Goal: Task Accomplishment & Management: Manage account settings

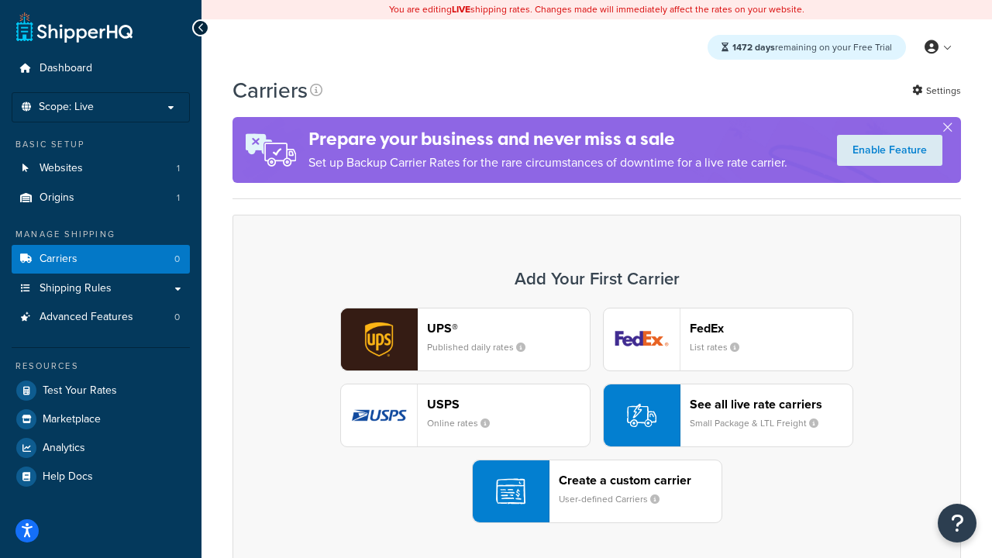
click at [597, 415] on div "UPS® Published daily rates FedEx List rates USPS Online rates See all live rate…" at bounding box center [597, 415] width 696 height 215
click at [771, 328] on header "FedEx" at bounding box center [771, 328] width 163 height 15
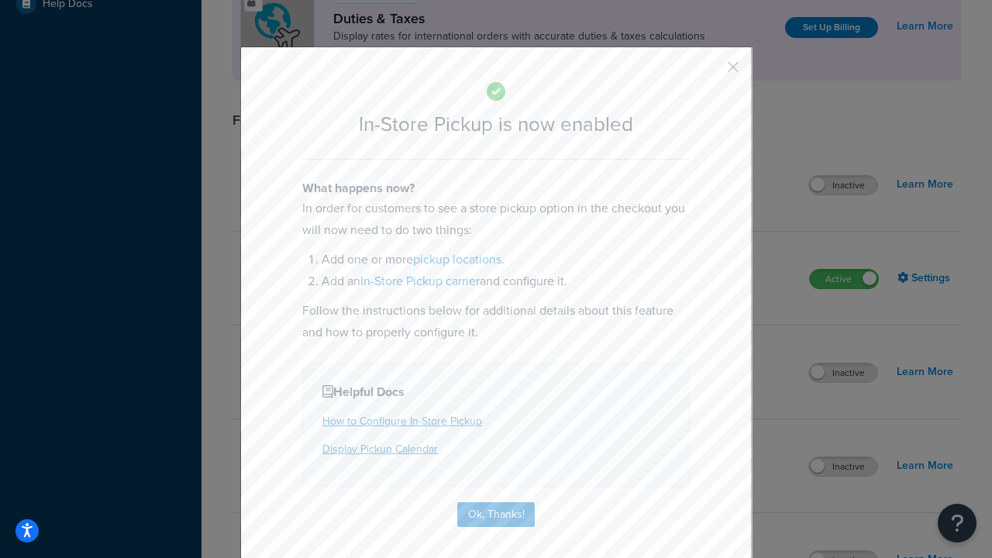
click at [710, 72] on button "button" at bounding box center [710, 73] width 4 height 4
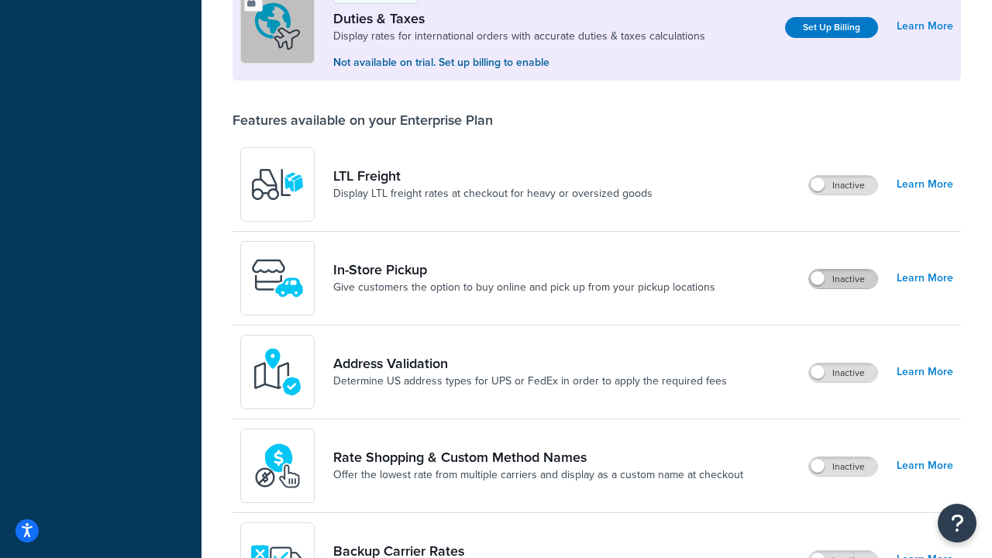
scroll to position [473, 0]
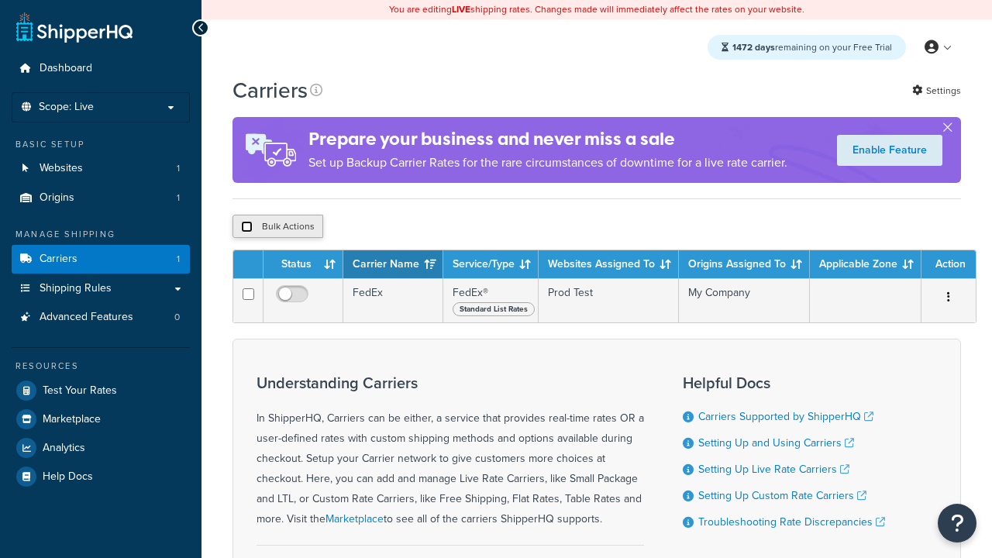
click at [246, 229] on input "checkbox" at bounding box center [247, 227] width 12 height 12
checkbox input "true"
click at [0, 0] on button "Delete" at bounding box center [0, 0] width 0 height 0
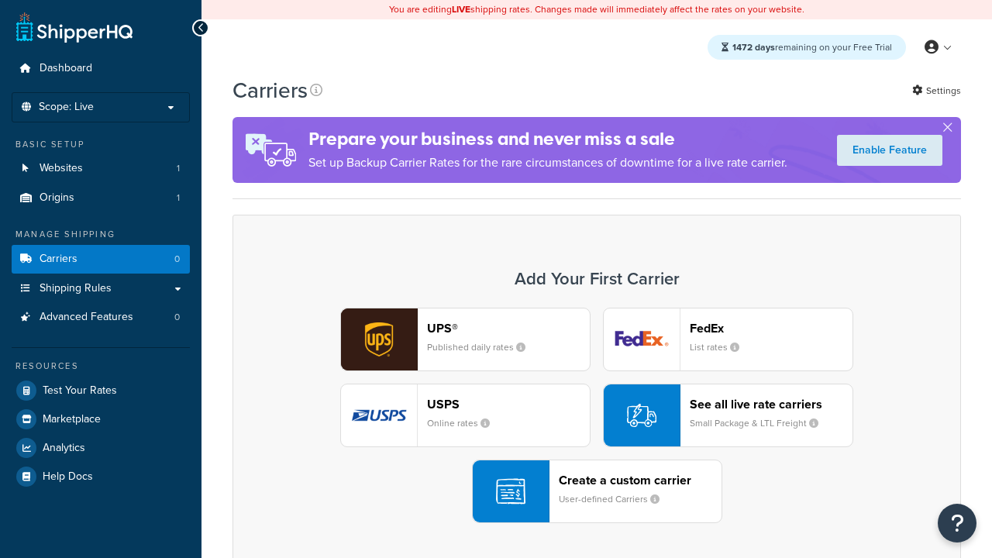
click at [597, 415] on div "UPS® Published daily rates FedEx List rates USPS Online rates See all live rate…" at bounding box center [597, 415] width 696 height 215
click at [771, 328] on header "FedEx" at bounding box center [771, 328] width 163 height 15
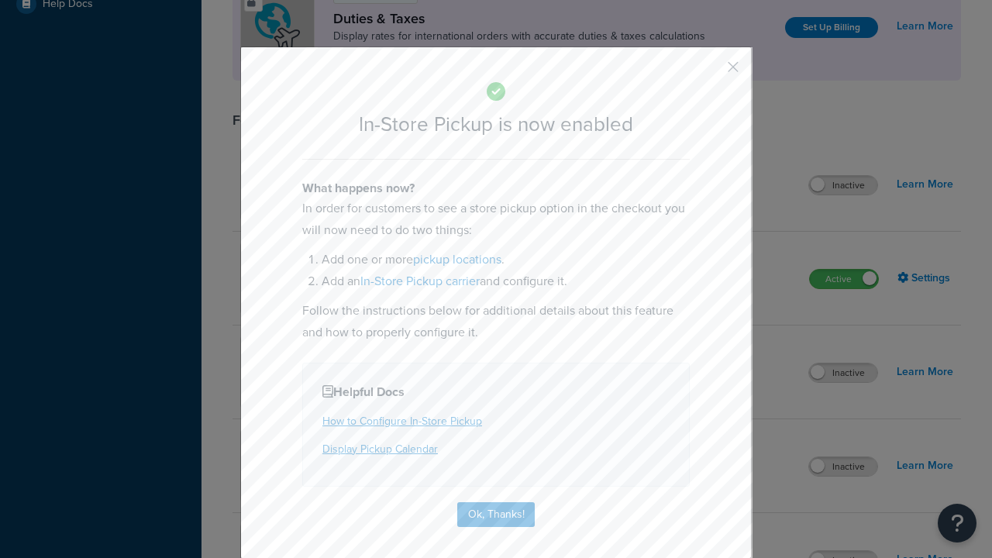
click at [710, 71] on button "button" at bounding box center [710, 73] width 4 height 4
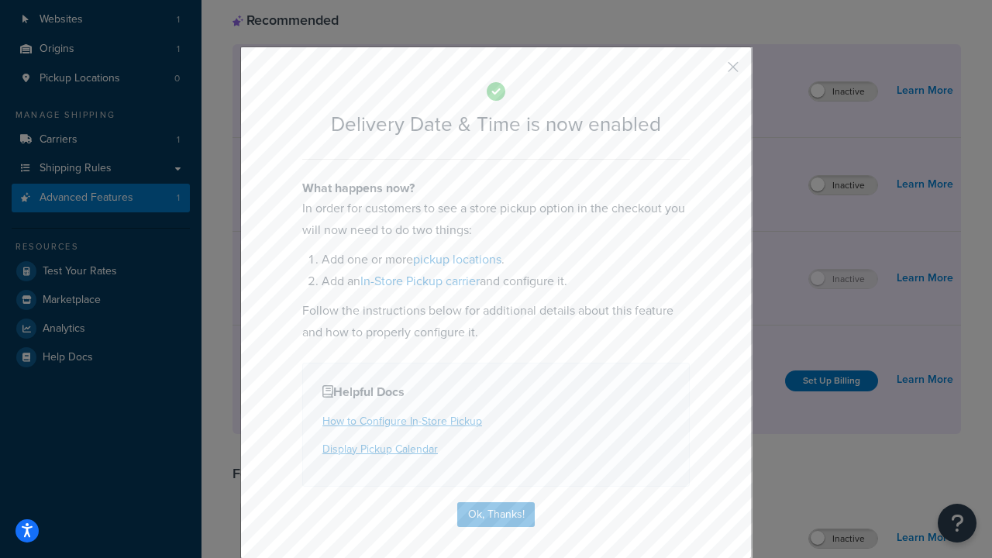
click at [710, 72] on button "button" at bounding box center [710, 73] width 4 height 4
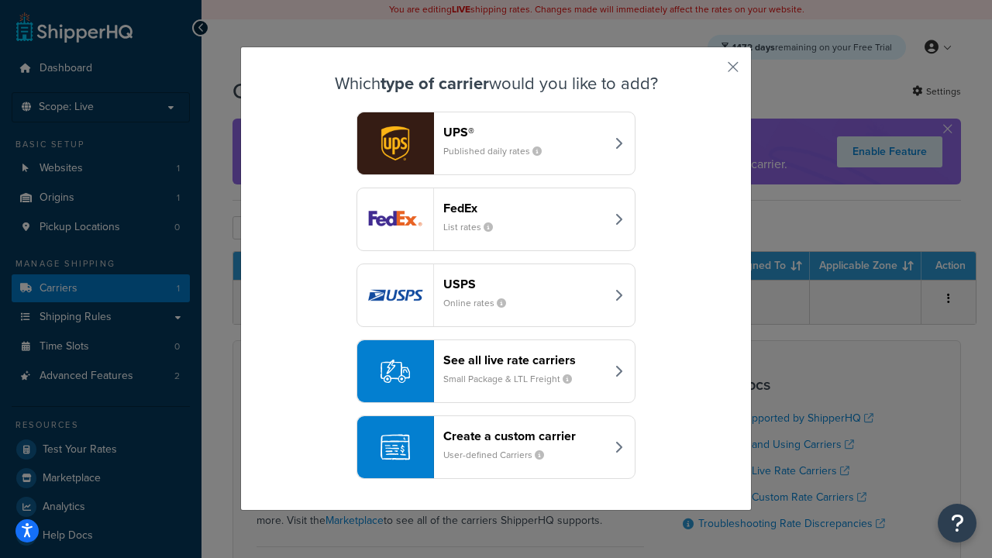
click at [496, 447] on div "Create a custom carrier User-defined Carriers" at bounding box center [524, 447] width 162 height 37
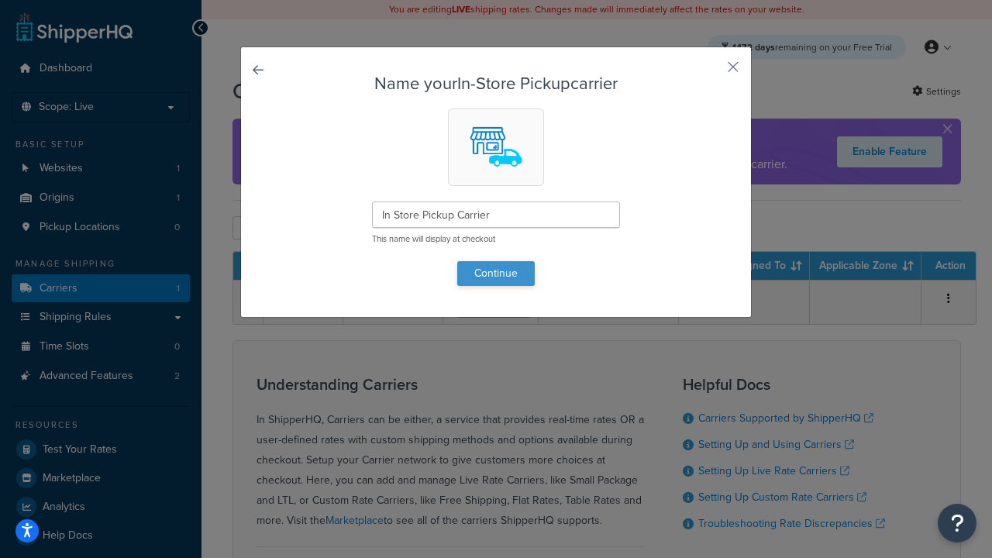
type input "In Store Pickup Carrier"
click at [496, 273] on button "Continue" at bounding box center [496, 273] width 78 height 25
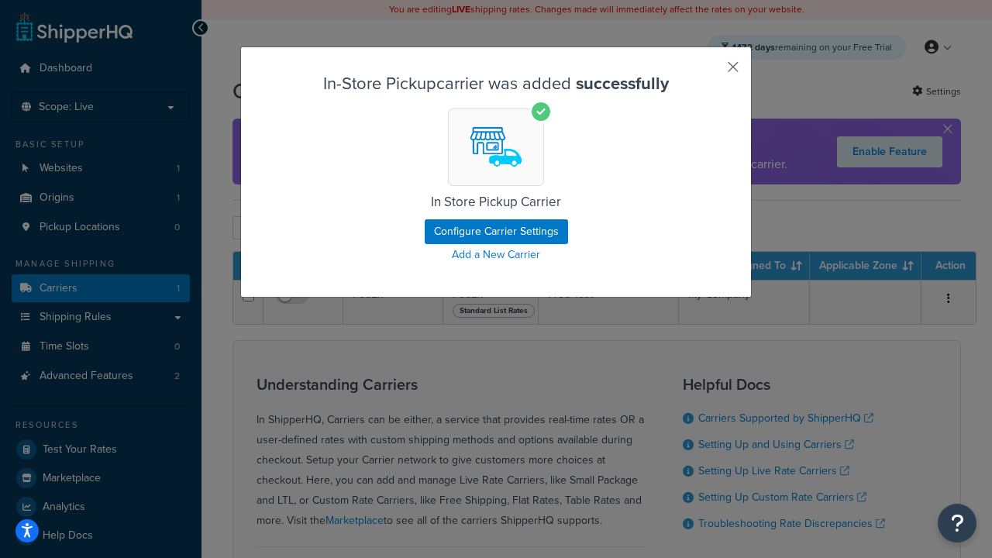
click at [710, 72] on button "button" at bounding box center [710, 73] width 4 height 4
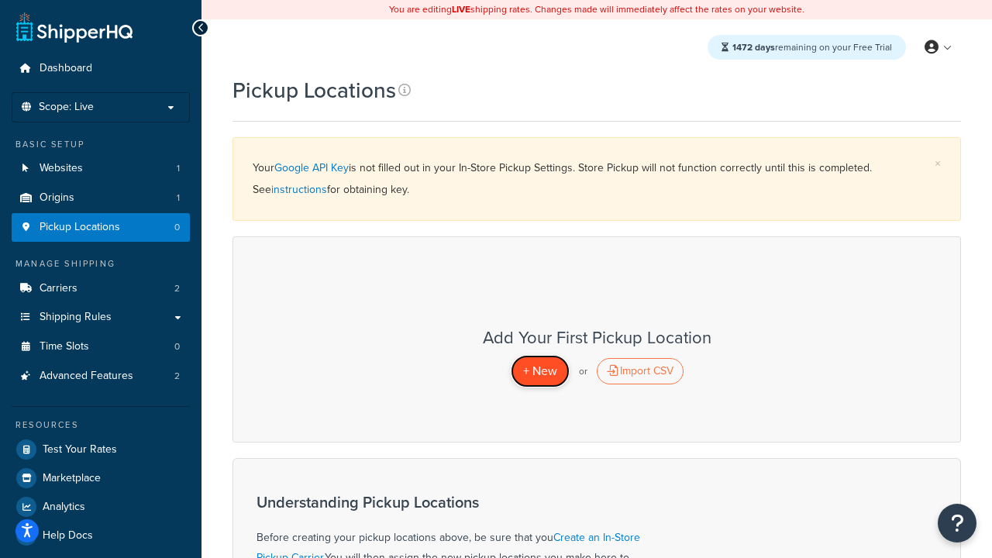
click at [539, 371] on span "+ New" at bounding box center [540, 371] width 34 height 18
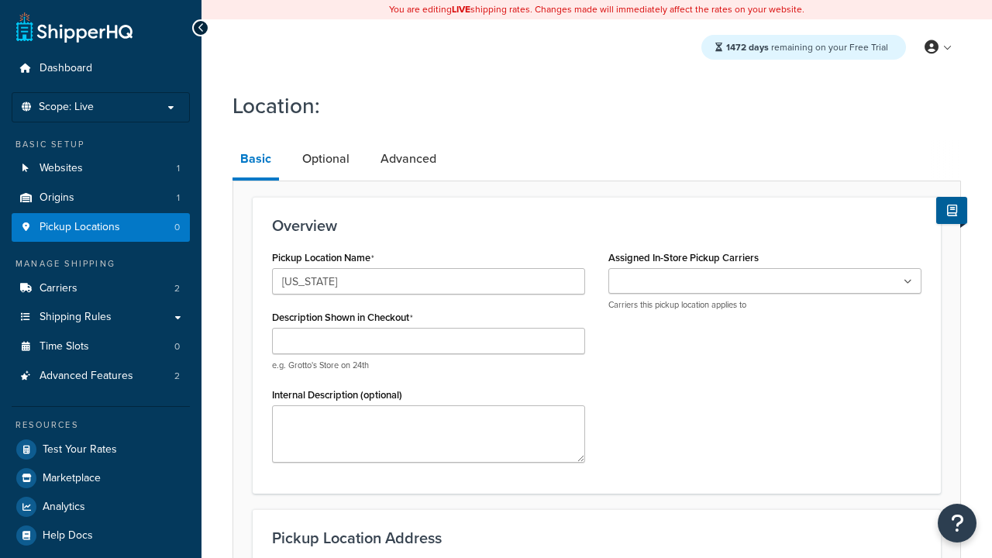
type input "[US_STATE]"
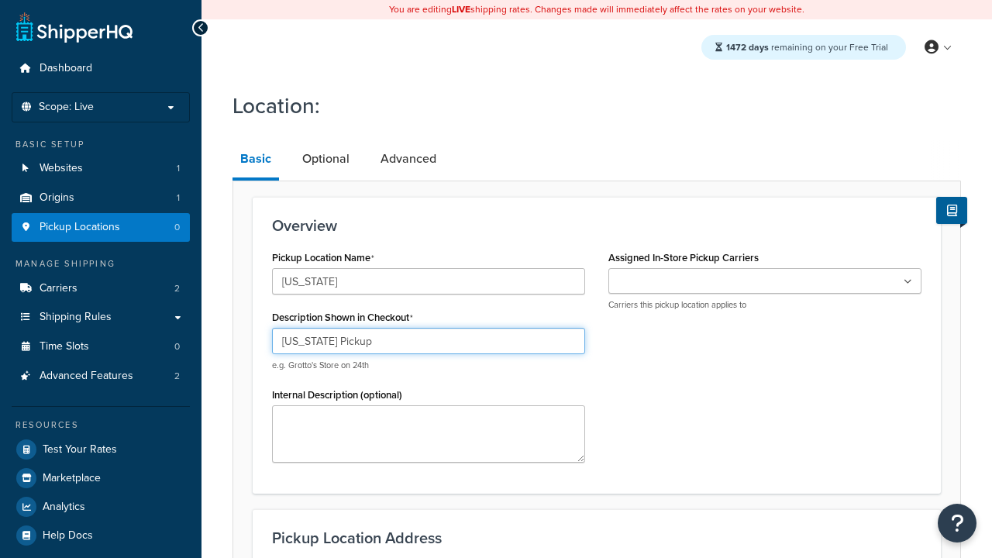
type input "California Pickup"
click at [765, 281] on ul at bounding box center [764, 281] width 313 height 26
type input "3385 Michelson Drive"
type input "Suite B"
type input "Irvine"
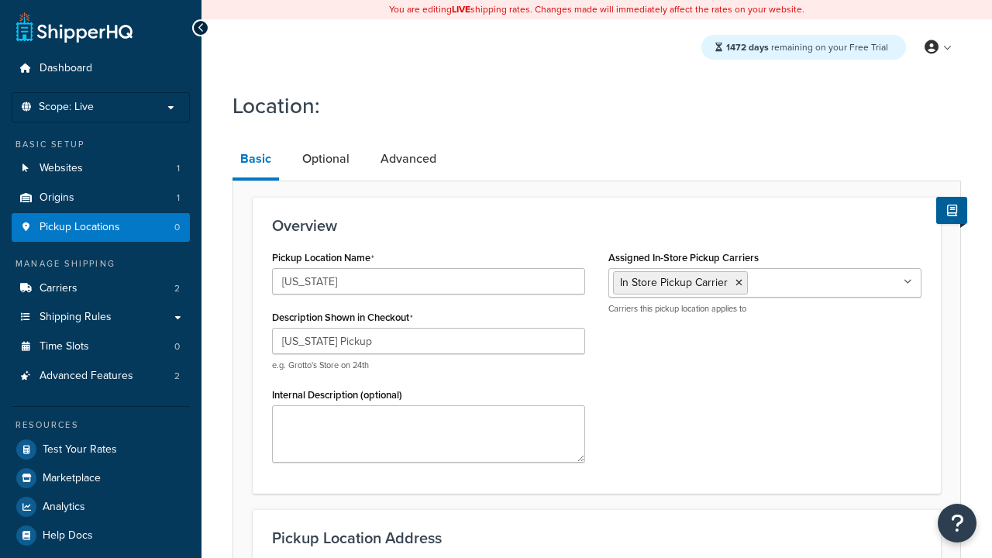
select select "5"
type input "Irvine"
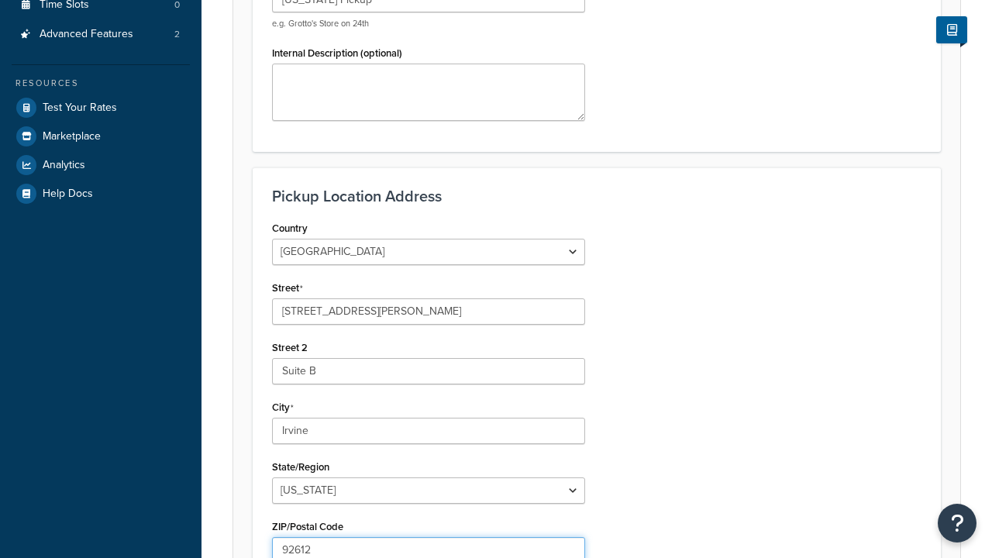
type input "92612"
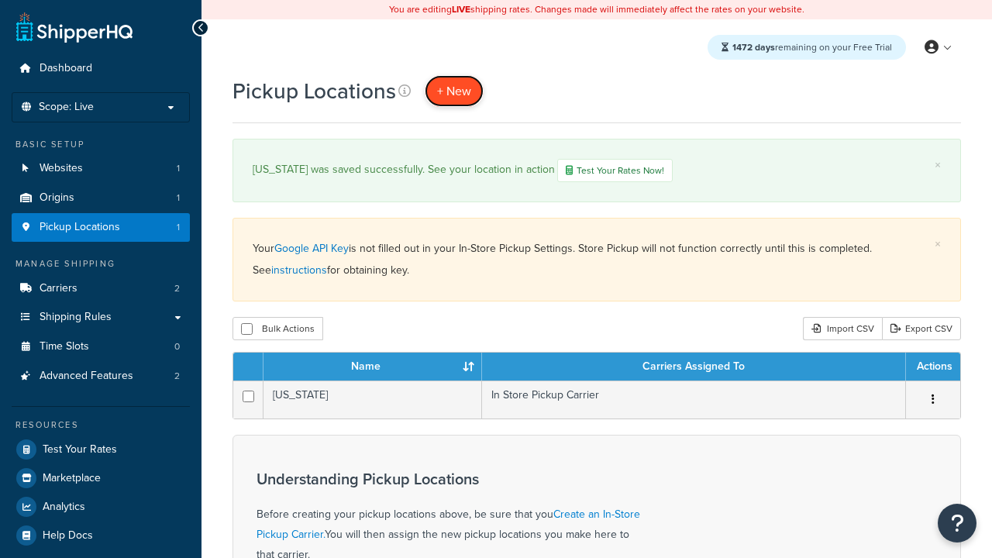
click at [454, 91] on span "+ New" at bounding box center [454, 91] width 34 height 18
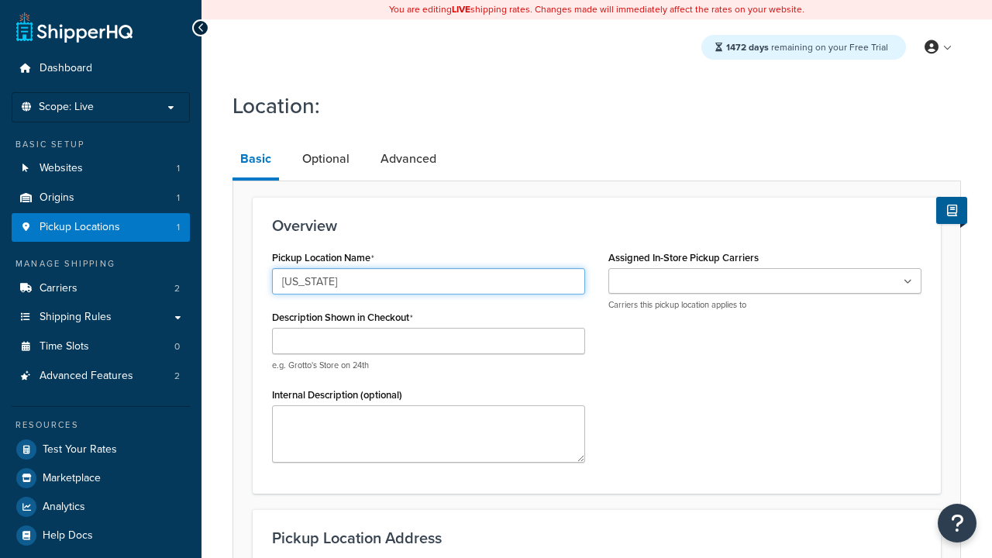
type input "[US_STATE]"
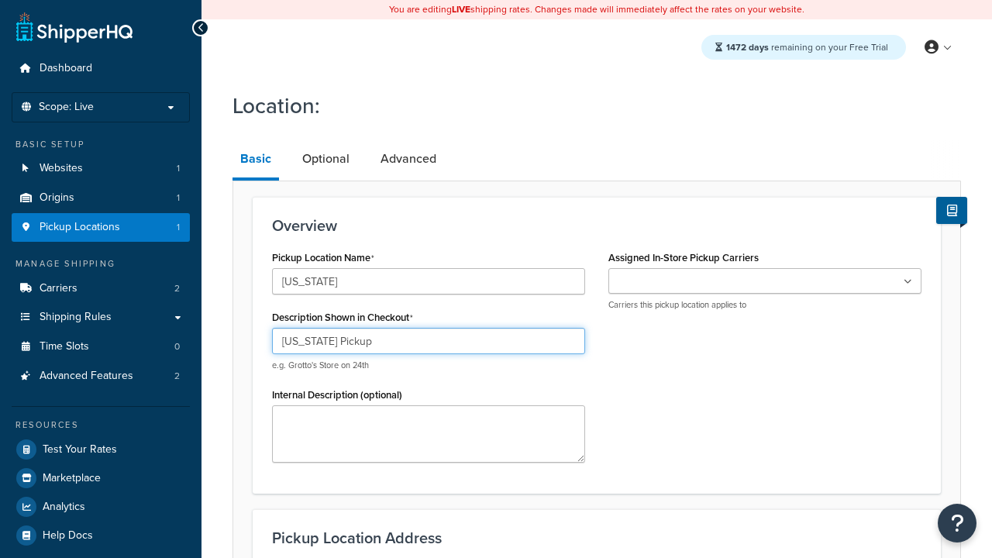
type input "[US_STATE] Pickup"
click at [765, 281] on ul at bounding box center [764, 281] width 313 height 26
type input "[STREET_ADDRESS]"
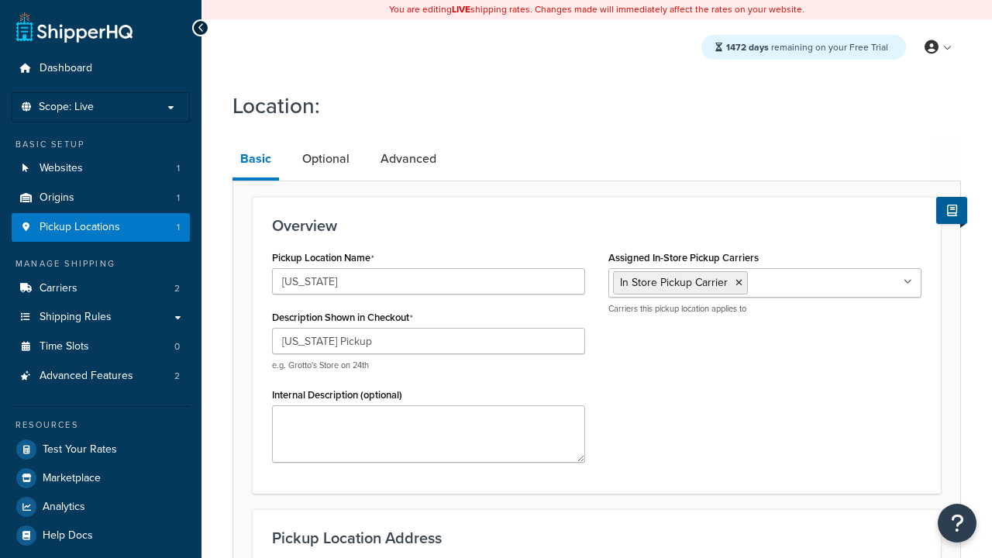
type input "Suite A"
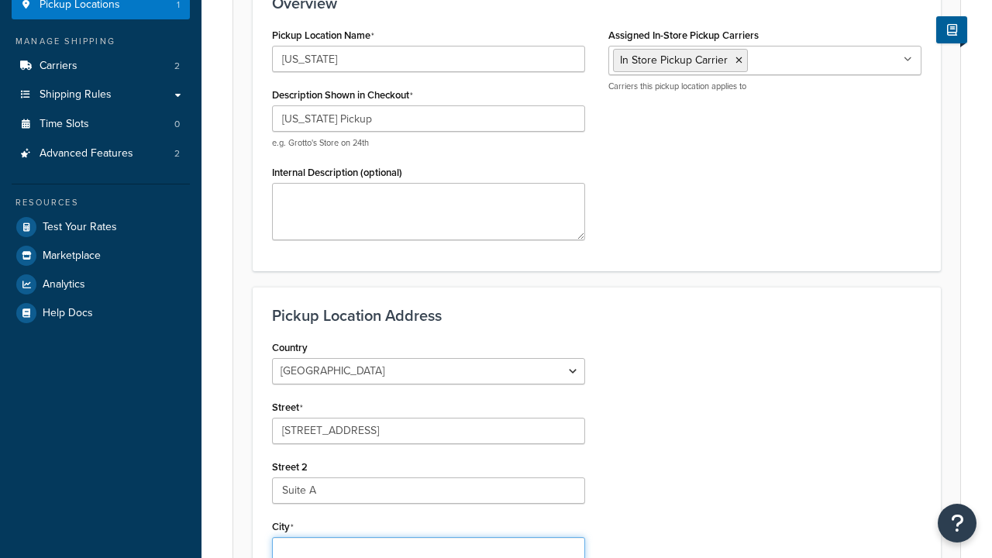
type input "Georgetown"
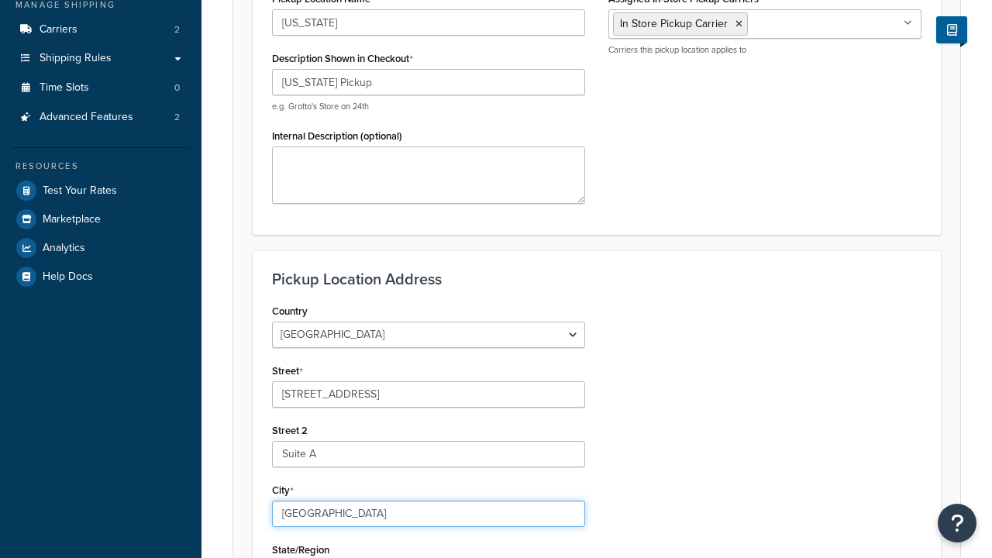
select select "43"
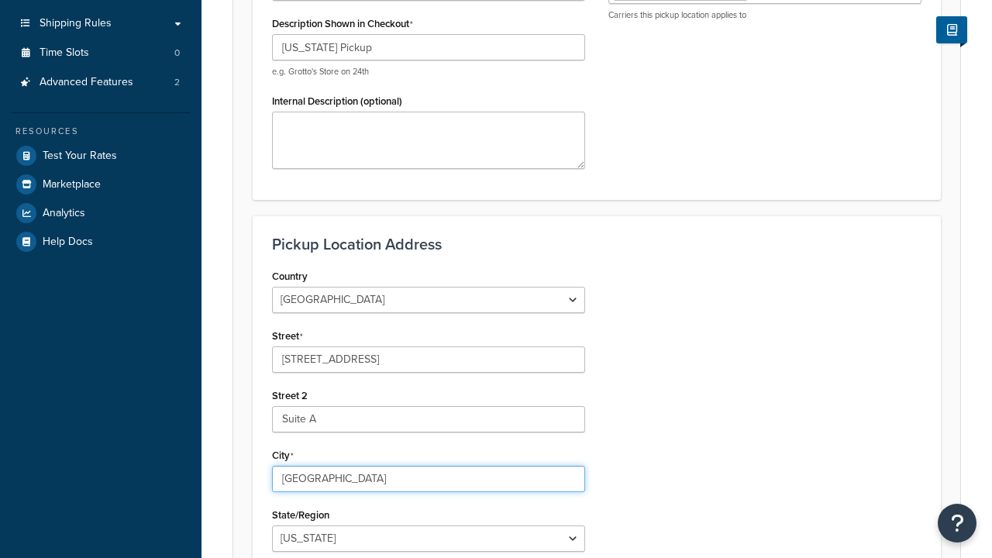
type input "Georgetown"
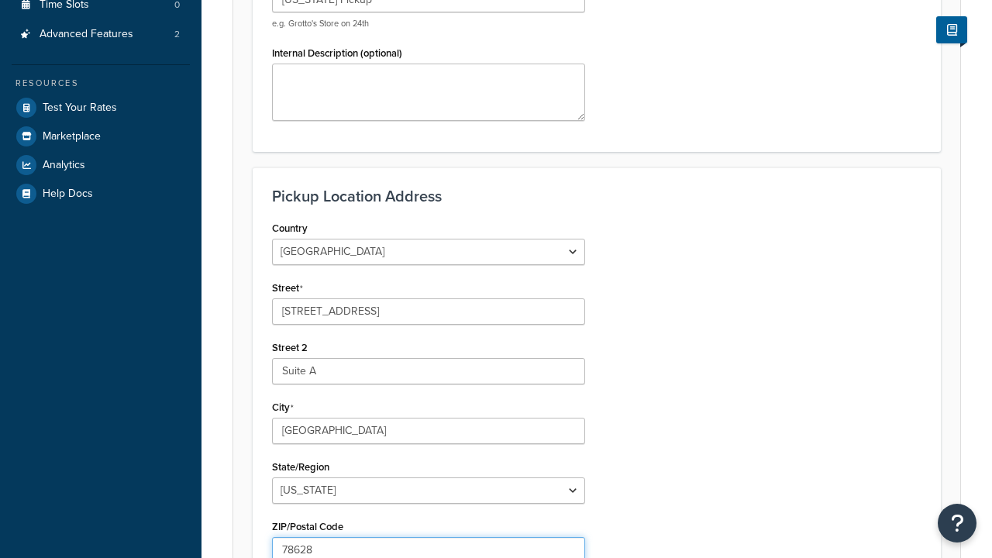
type input "78628"
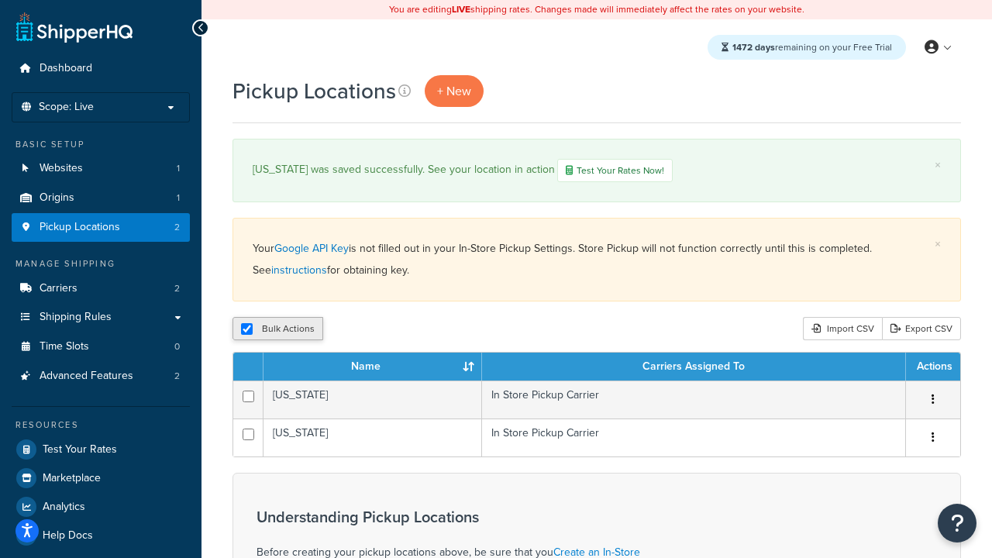
click at [246, 330] on input "checkbox" at bounding box center [247, 329] width 12 height 12
checkbox input "false"
click at [246, 330] on input "checkbox" at bounding box center [247, 329] width 12 height 12
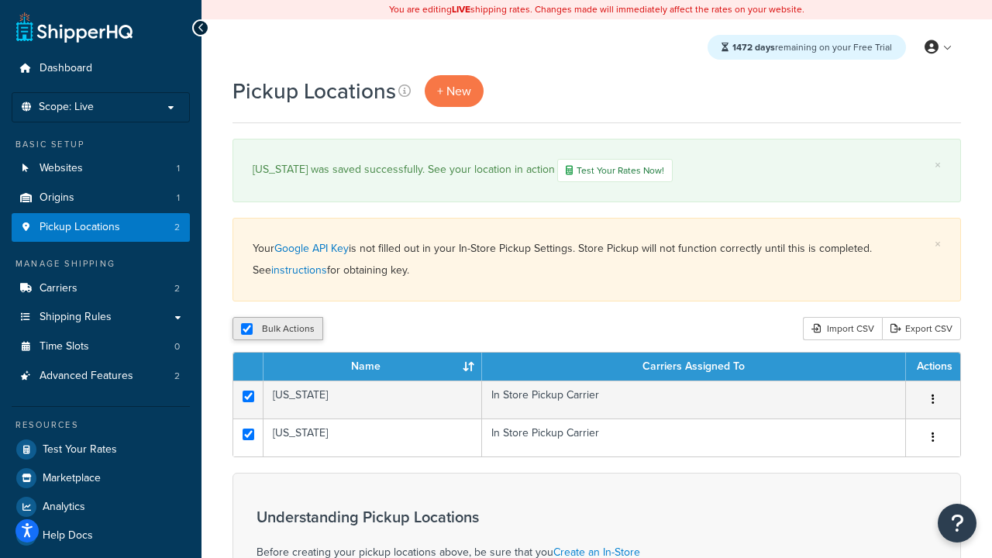
checkbox input "true"
click at [356, 330] on button "Duplicate" at bounding box center [354, 328] width 65 height 23
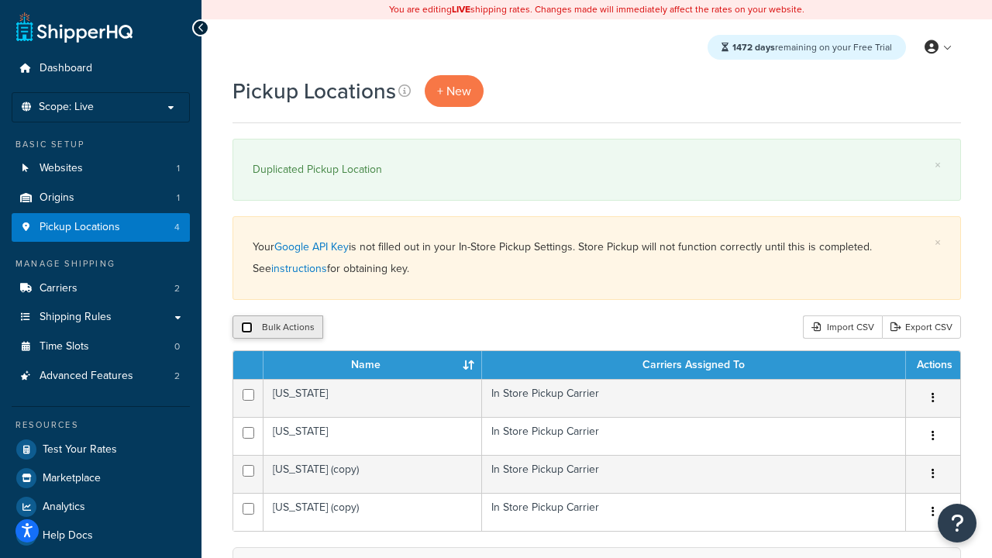
click at [246, 328] on input "checkbox" at bounding box center [247, 328] width 12 height 12
checkbox input "true"
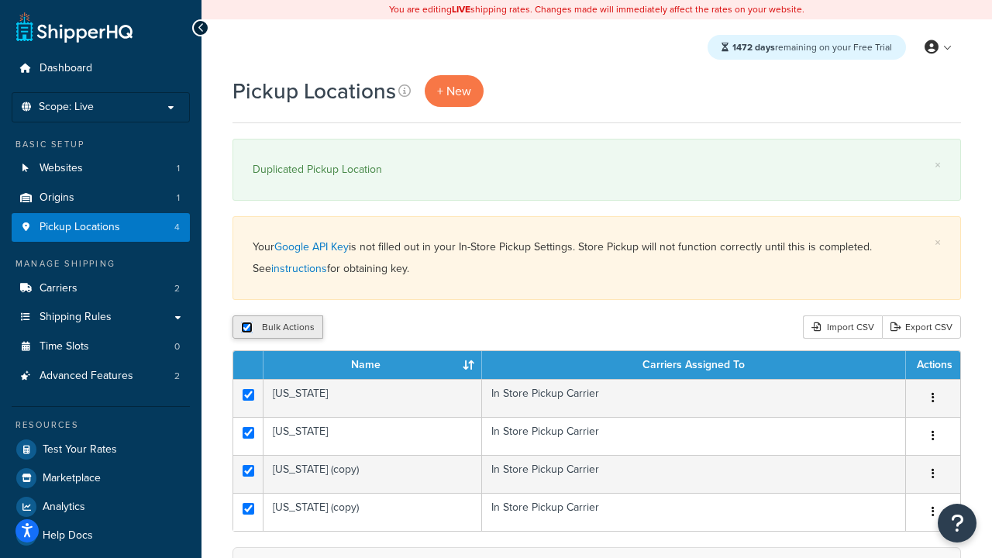
checkbox input "true"
click at [417, 328] on button "Delete" at bounding box center [413, 326] width 53 height 23
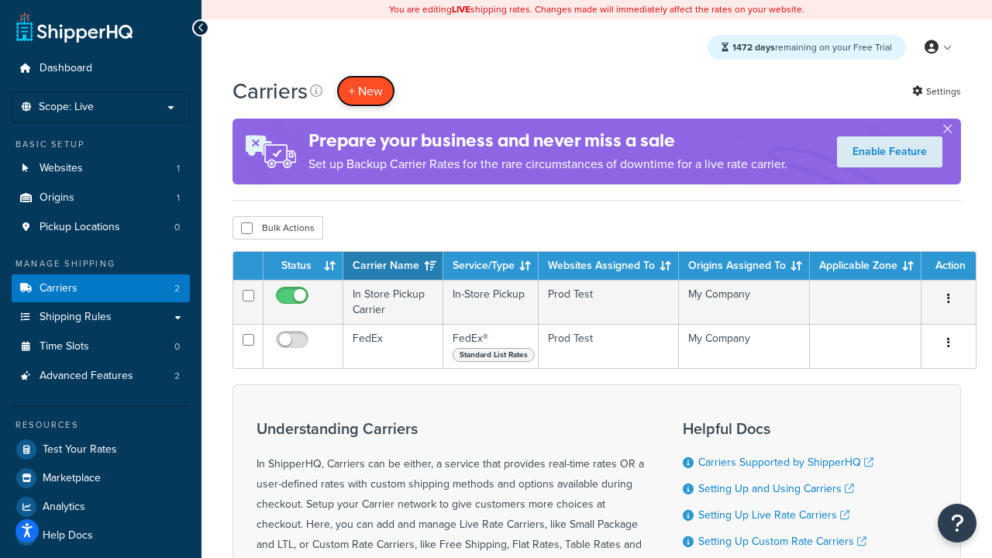
click at [366, 91] on button "+ New" at bounding box center [365, 91] width 59 height 32
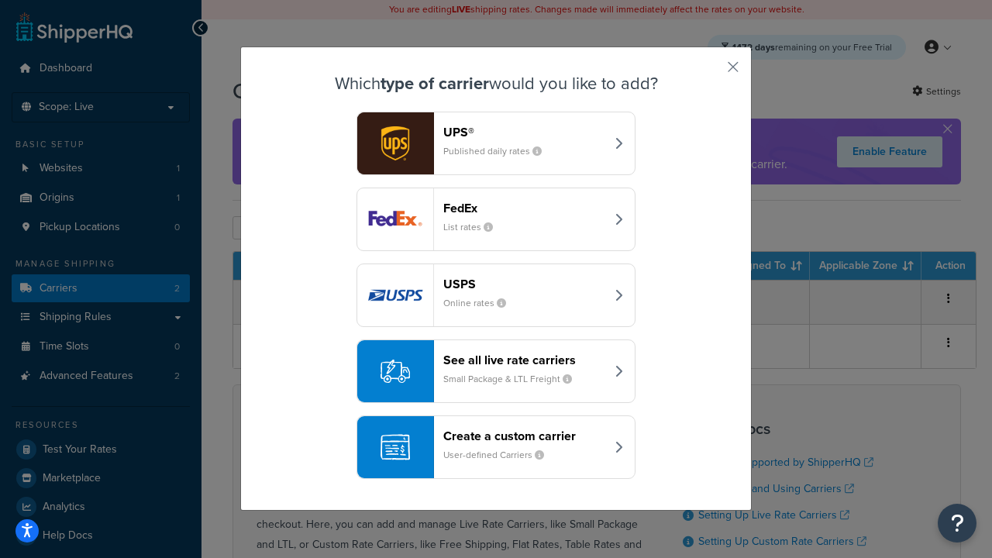
click at [496, 447] on div "Create a custom carrier User-defined Carriers" at bounding box center [524, 447] width 162 height 37
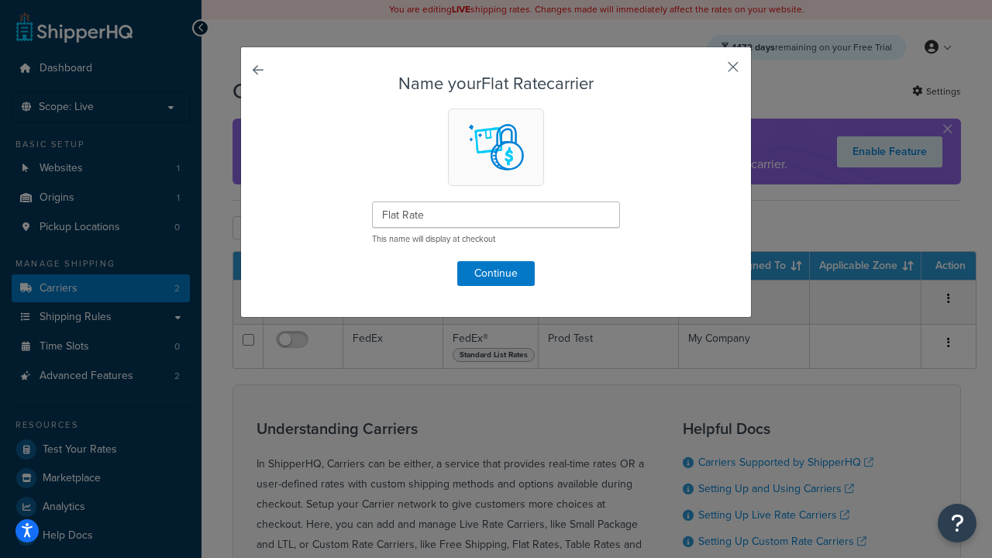
click at [710, 72] on button "button" at bounding box center [710, 73] width 4 height 4
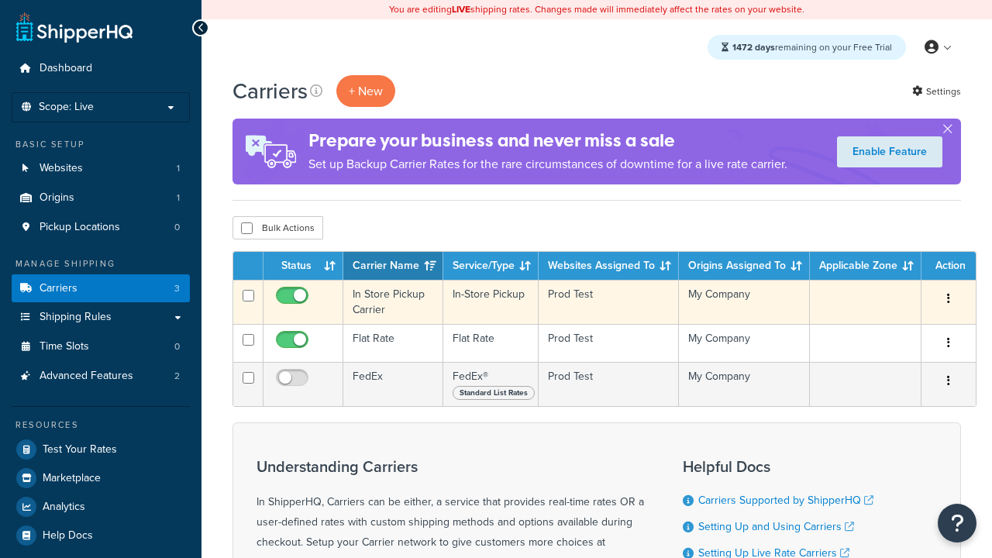
click at [949, 300] on icon "button" at bounding box center [948, 298] width 3 height 11
click at [0, 0] on link "Delete" at bounding box center [0, 0] width 0 height 0
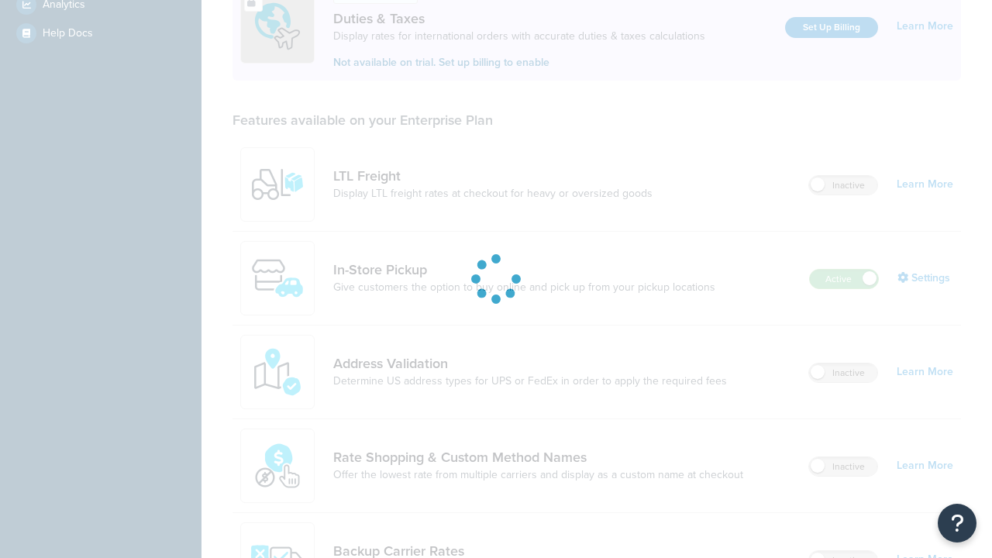
scroll to position [502, 0]
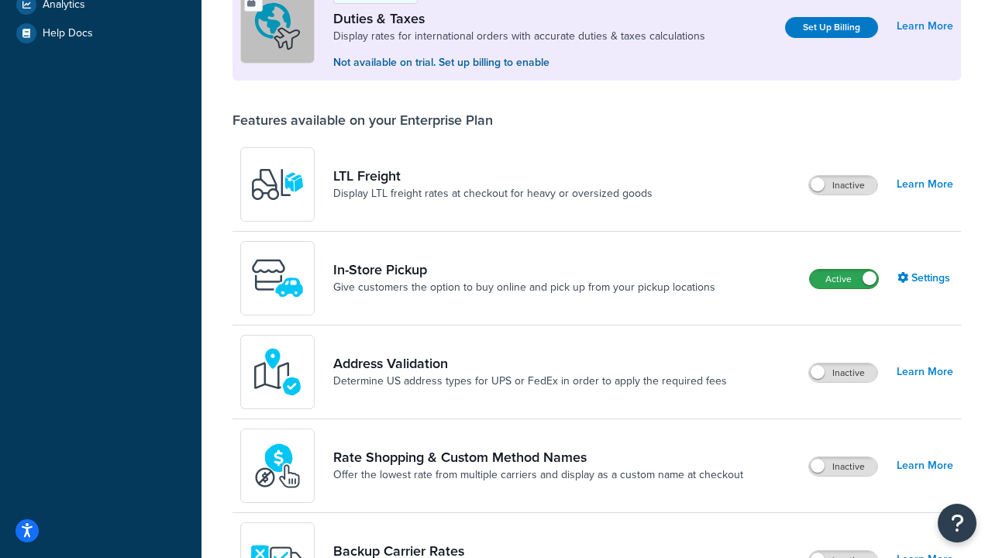
click at [844, 279] on label "Active" at bounding box center [844, 279] width 68 height 19
